Goal: Information Seeking & Learning: Check status

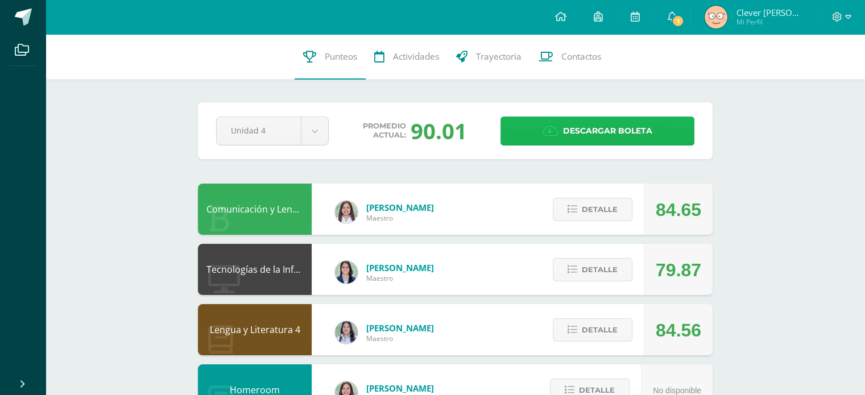
click at [584, 142] on span "Descargar boleta" at bounding box center [607, 131] width 89 height 28
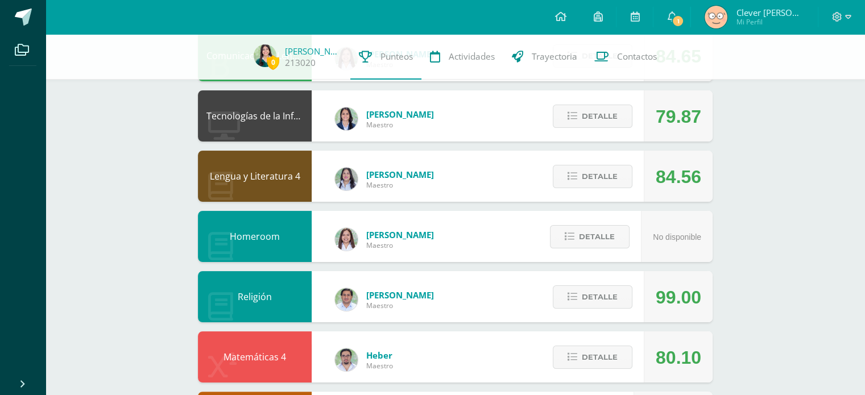
scroll to position [148, 0]
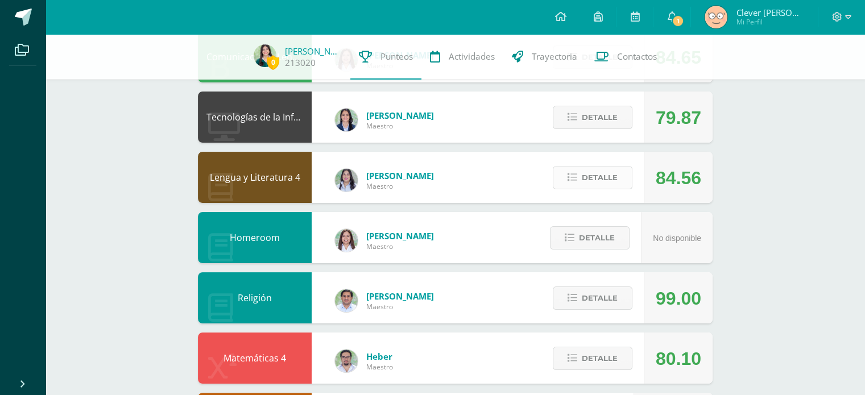
click at [590, 186] on span "Detalle" at bounding box center [600, 177] width 36 height 21
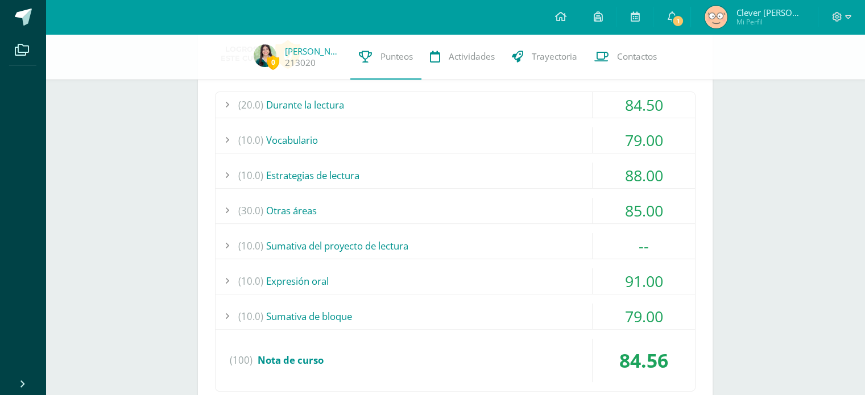
scroll to position [323, 0]
click at [552, 254] on div "(10.0) Sumativa del proyecto de lectura" at bounding box center [456, 246] width 480 height 26
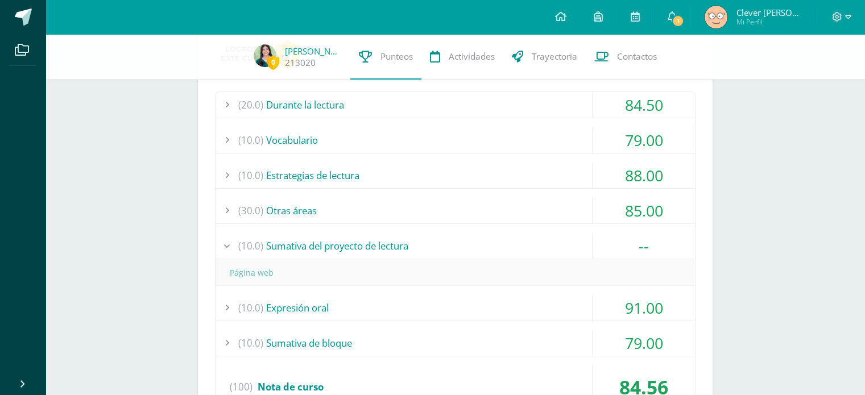
click at [551, 250] on div "(10.0) Sumativa del proyecto de lectura" at bounding box center [456, 246] width 480 height 26
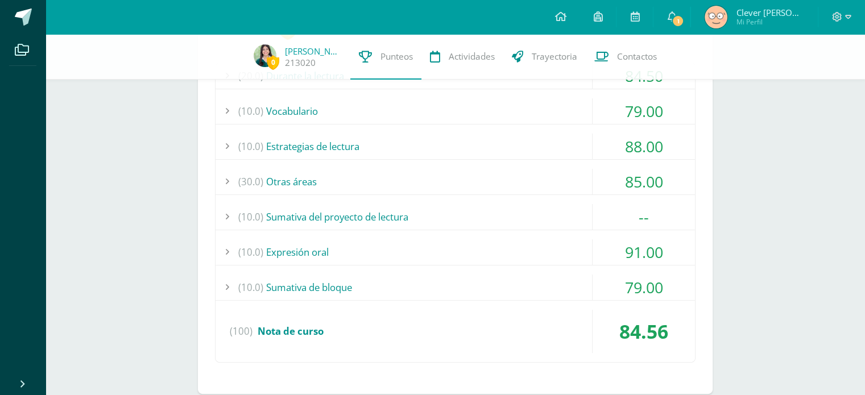
scroll to position [353, 0]
click at [502, 271] on div "(20.0) Durante la lectura 84.50 Una habitación propia: comprensión I 72.00" at bounding box center [455, 212] width 481 height 300
click at [482, 285] on div "(10.0) Sumativa de bloque" at bounding box center [456, 287] width 480 height 26
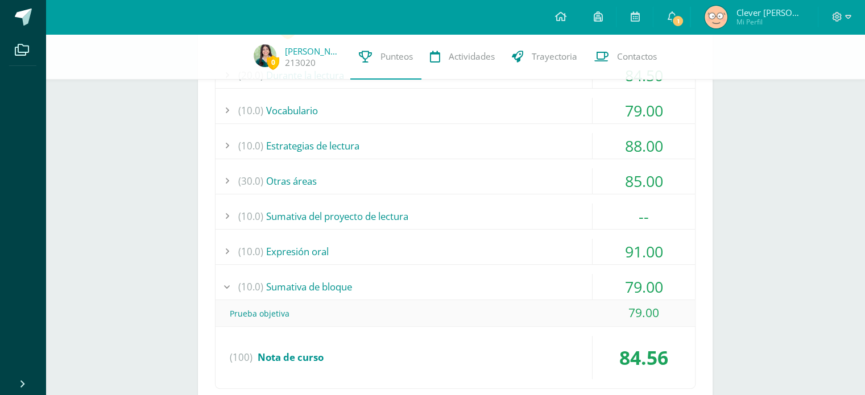
click at [482, 285] on div "(10.0) Sumativa de bloque" at bounding box center [456, 287] width 480 height 26
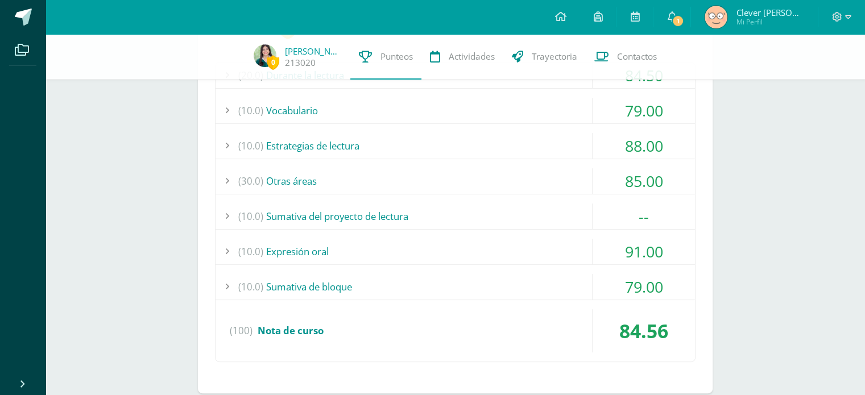
click at [460, 267] on div "(20.0) Durante la lectura 84.50 Una habitación propia: comprensión I 72.00" at bounding box center [455, 212] width 481 height 300
click at [442, 252] on div "(10.0) Expresión oral" at bounding box center [456, 252] width 480 height 26
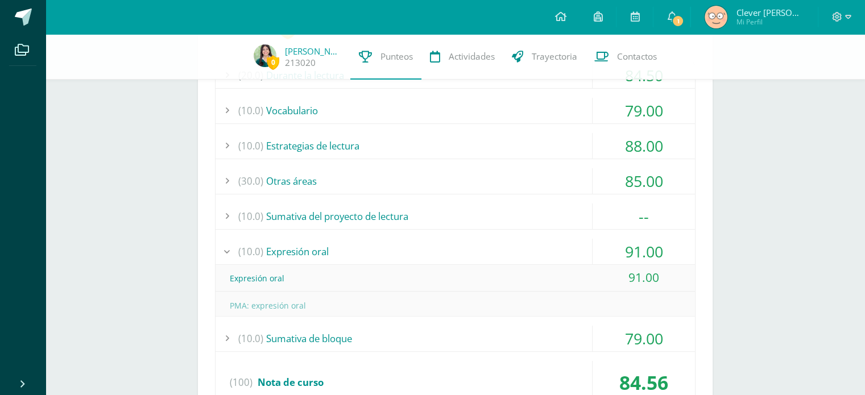
click at [442, 252] on div "(10.0) Expresión oral" at bounding box center [456, 252] width 480 height 26
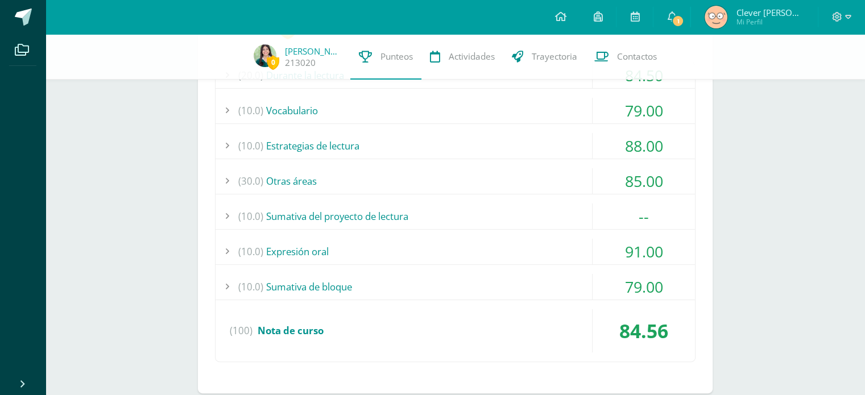
click at [439, 175] on div "(30.0) Otras áreas" at bounding box center [456, 181] width 480 height 26
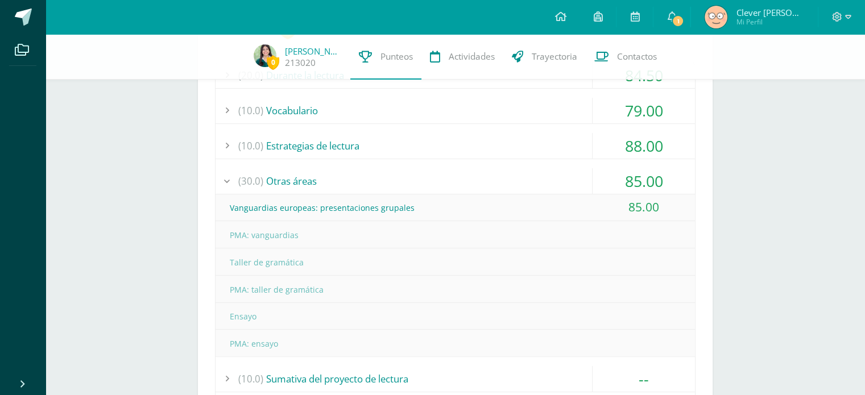
click at [438, 178] on div "(30.0) Otras áreas" at bounding box center [456, 181] width 480 height 26
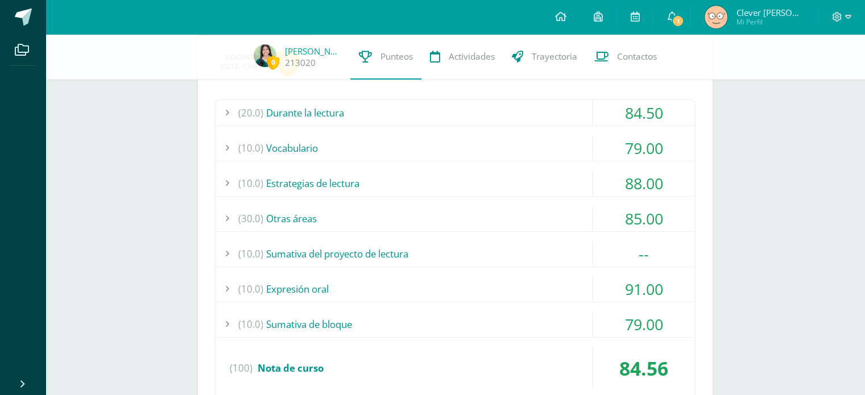
scroll to position [314, 0]
click at [390, 168] on div "(20.0) Durante la lectura 84.50 Una habitación propia: comprensión I 72.00" at bounding box center [455, 251] width 481 height 300
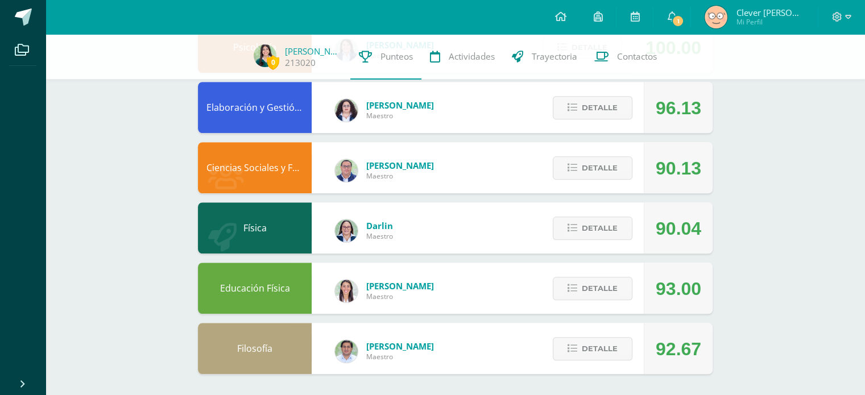
scroll to position [915, 0]
click at [574, 224] on icon at bounding box center [573, 229] width 10 height 10
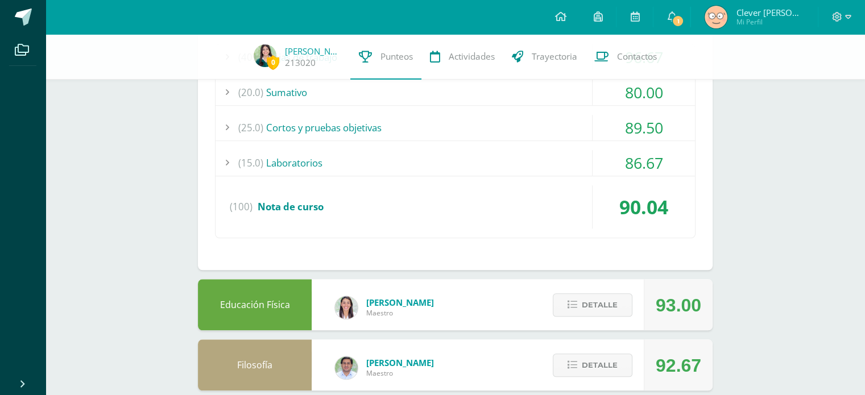
scroll to position [1120, 0]
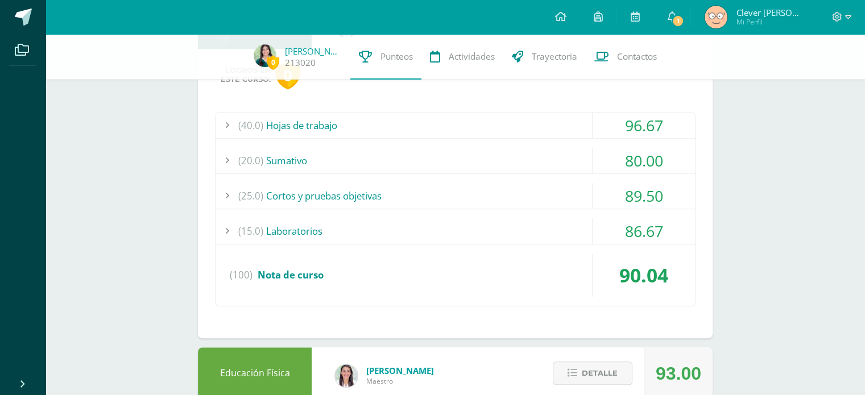
click at [523, 160] on div "(20.0) [GEOGRAPHIC_DATA]" at bounding box center [456, 161] width 480 height 26
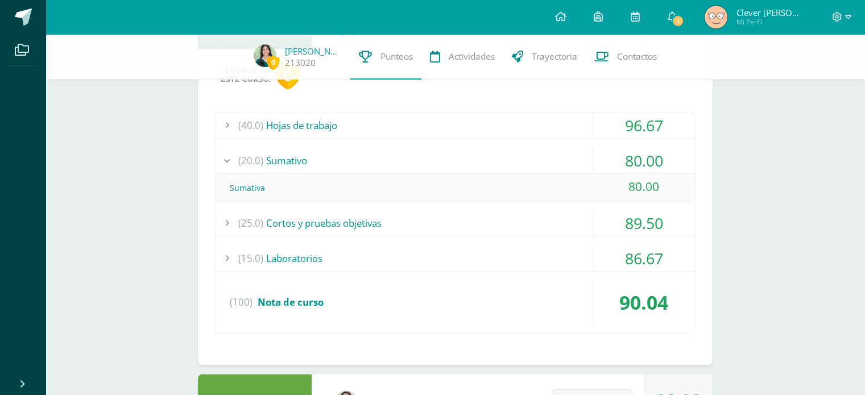
click at [475, 126] on div "(40.0) Hojas de trabajo" at bounding box center [456, 126] width 480 height 26
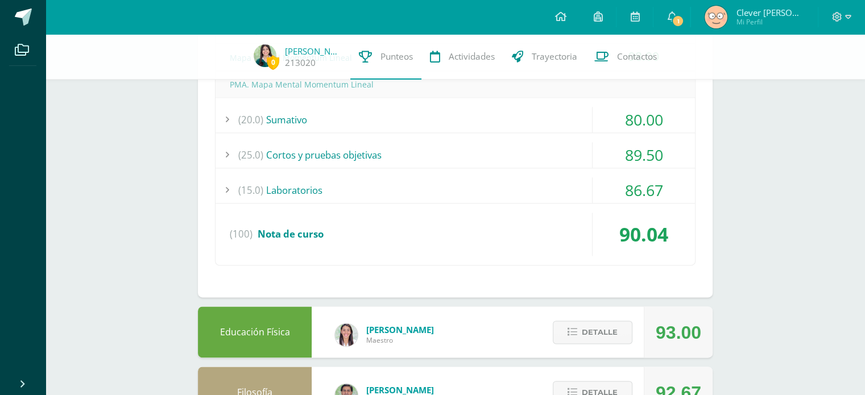
scroll to position [1488, 0]
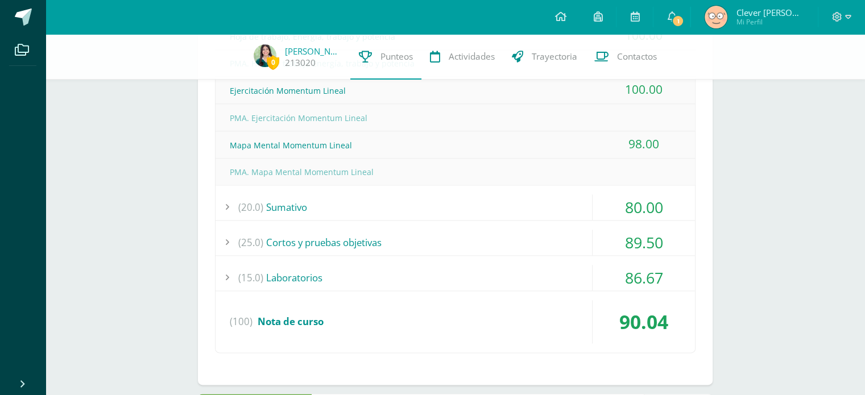
click at [423, 242] on div "(25.0) Cortos y pruebas objetivas" at bounding box center [456, 243] width 480 height 26
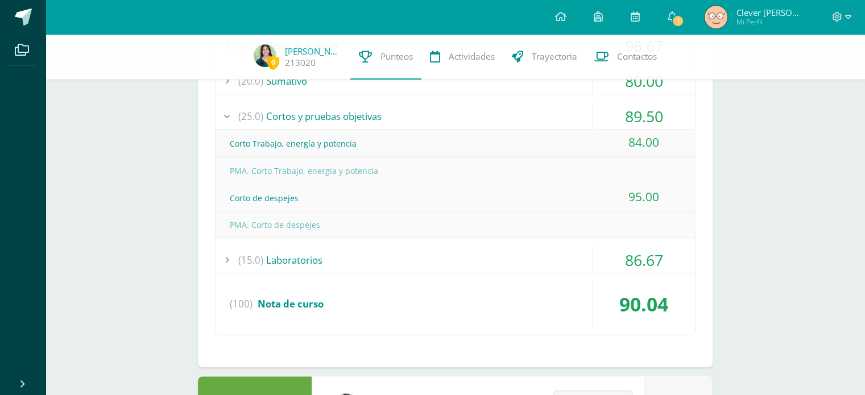
scroll to position [1201, 0]
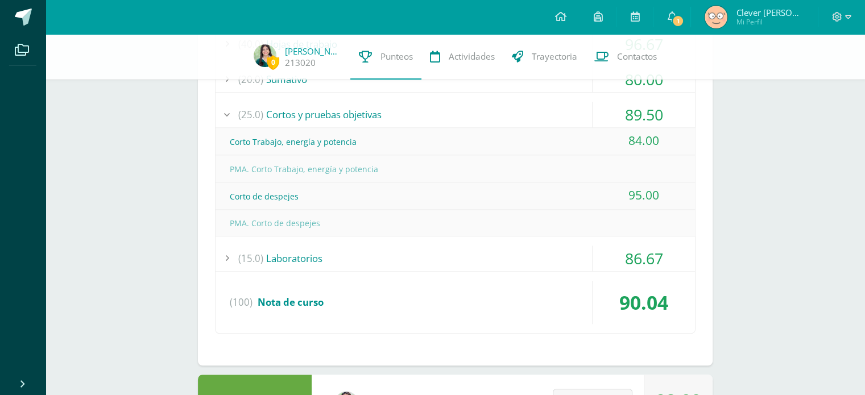
click at [446, 259] on div "(15.0) Laboratorios" at bounding box center [456, 259] width 480 height 26
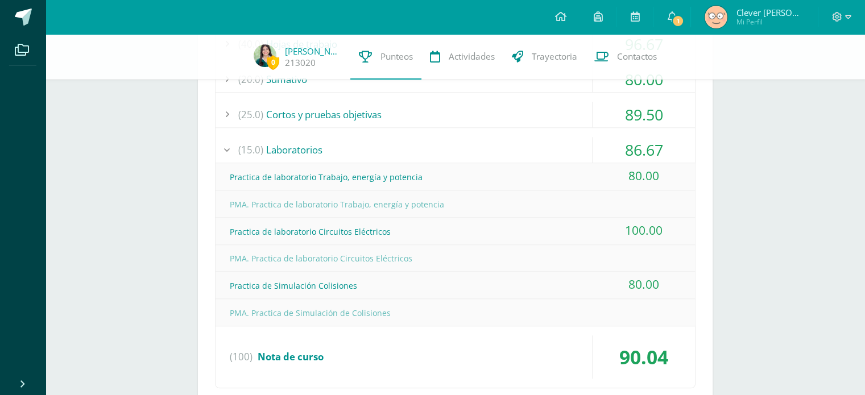
click at [497, 125] on div "(25.0) Cortos y pruebas objetivas" at bounding box center [456, 115] width 480 height 26
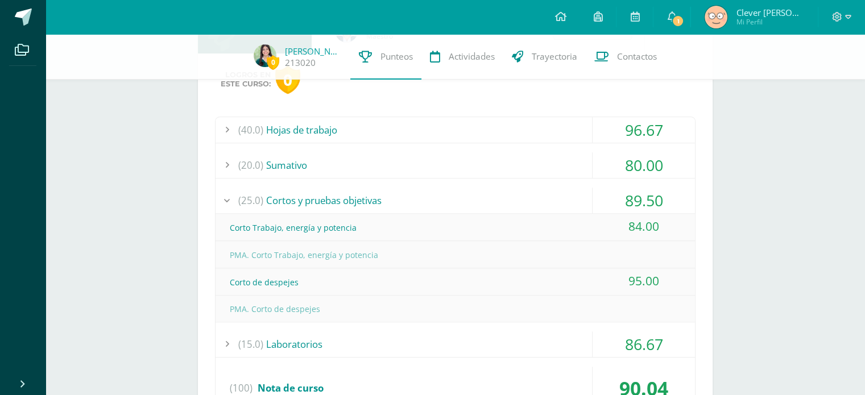
scroll to position [1103, 0]
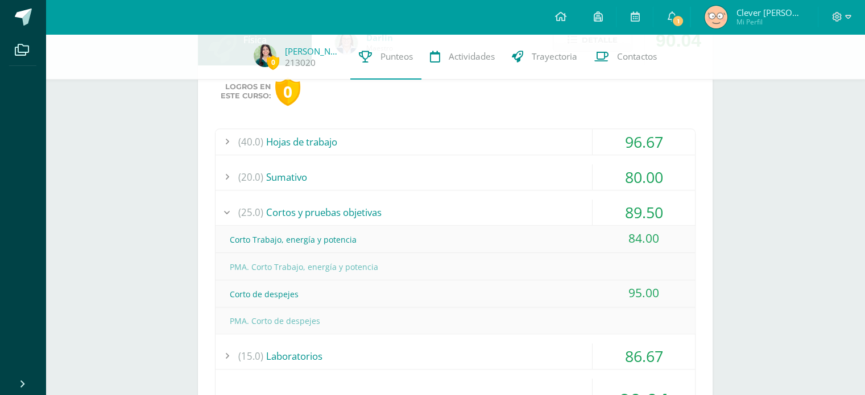
click at [452, 171] on div "(20.0) [GEOGRAPHIC_DATA]" at bounding box center [456, 177] width 480 height 26
